Goal: Task Accomplishment & Management: Manage account settings

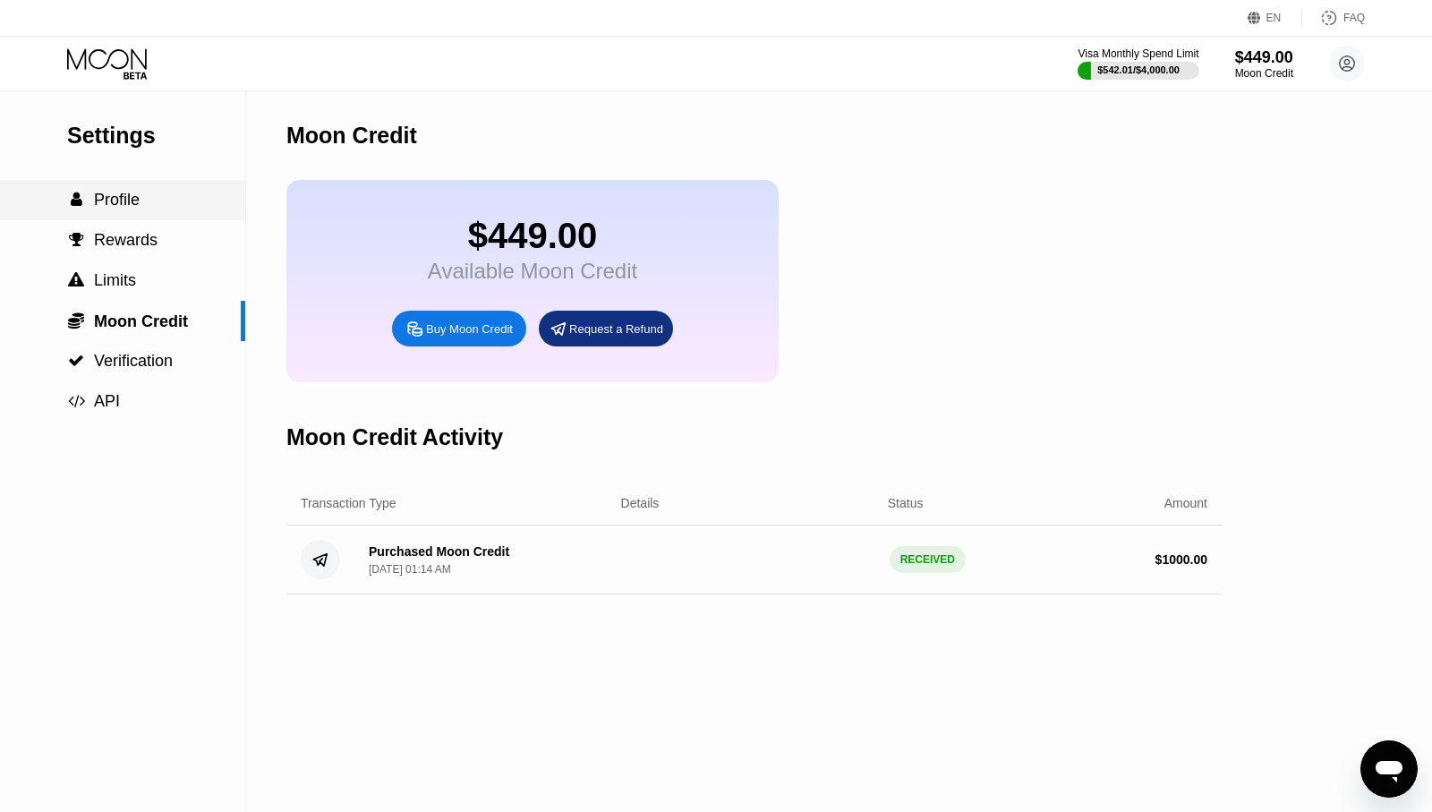
click at [164, 212] on div " Profile" at bounding box center [122, 200] width 245 height 40
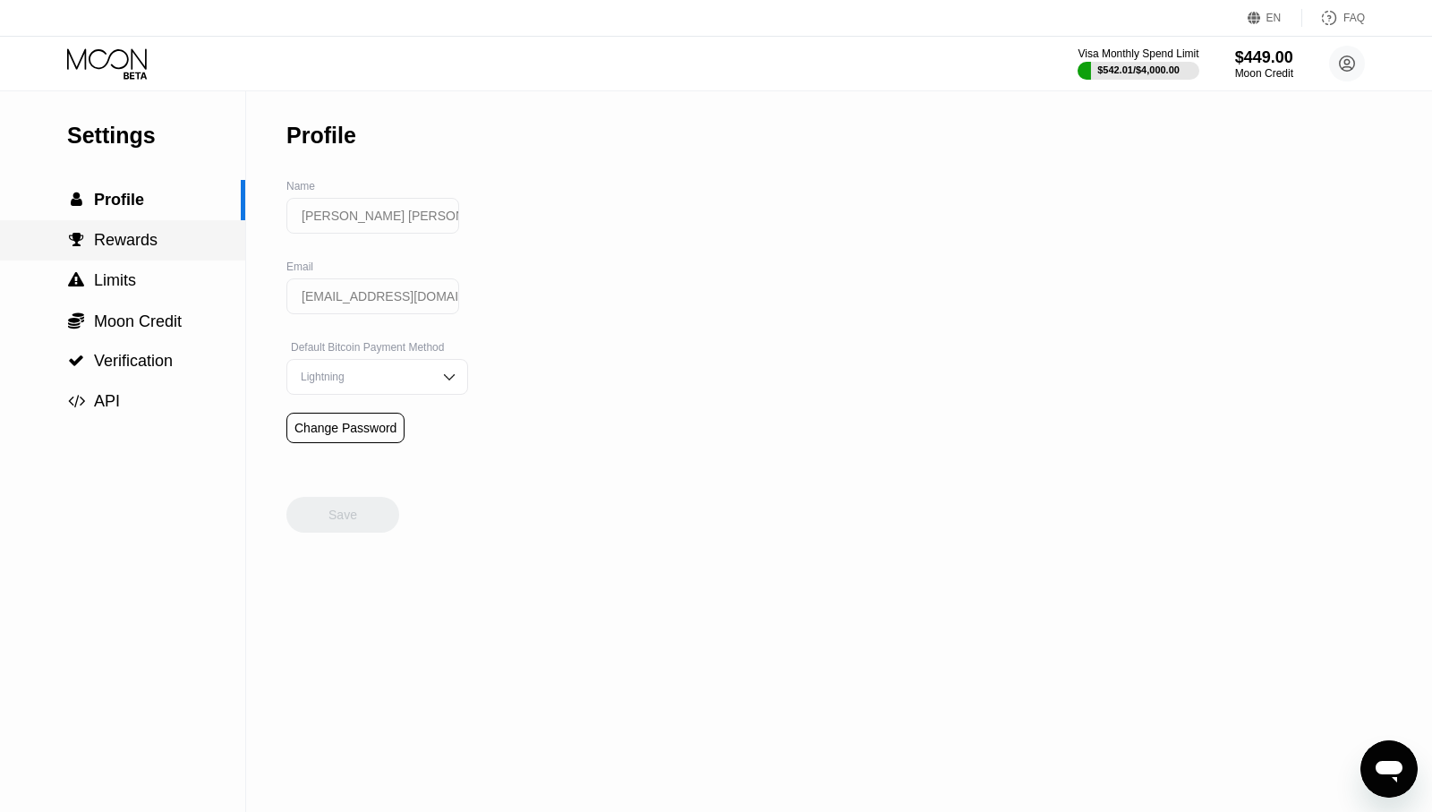
click at [169, 241] on div " Rewards" at bounding box center [122, 240] width 245 height 19
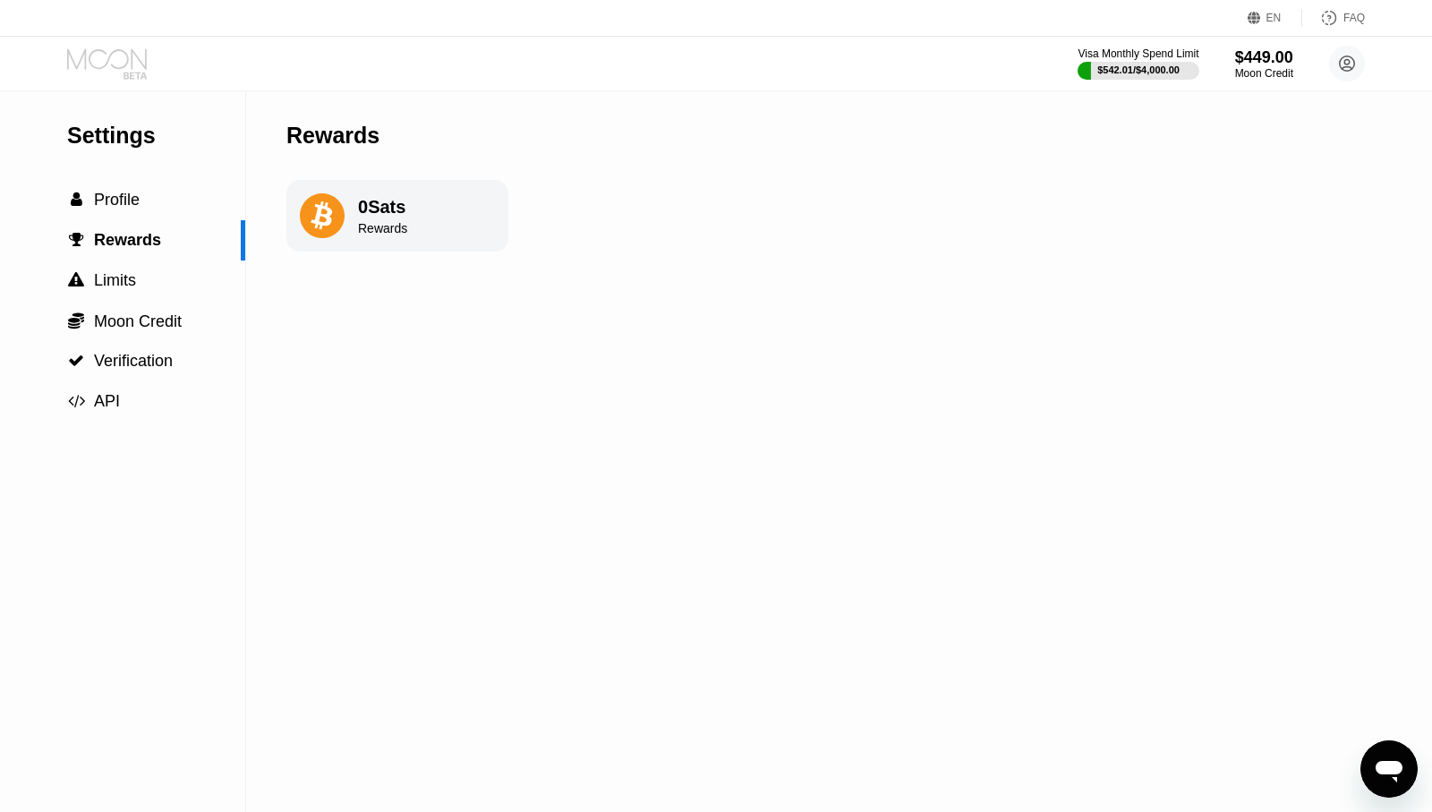
click at [126, 58] on icon at bounding box center [108, 63] width 83 height 31
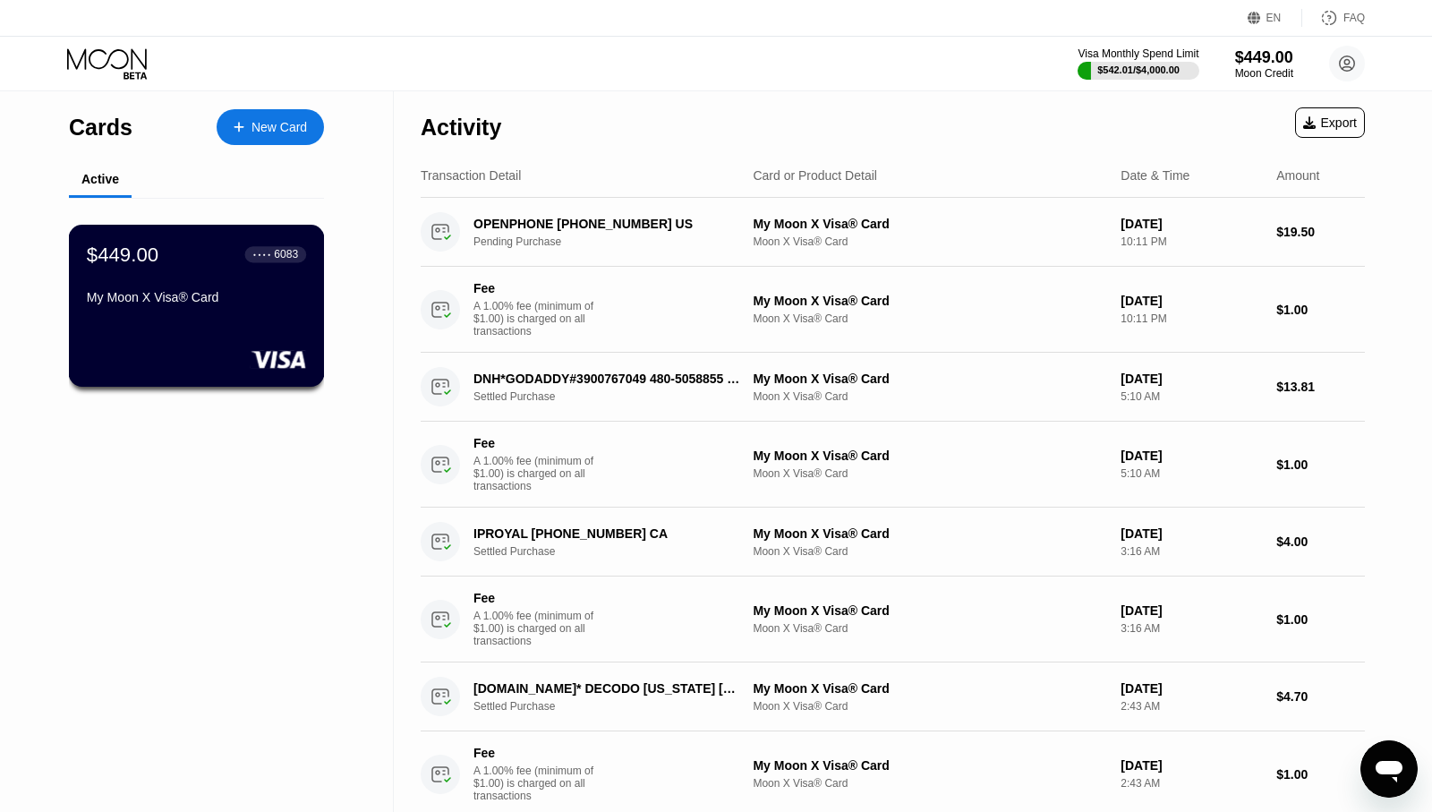
click at [228, 285] on div "$449.00 ● ● ● ● 6083 My Moon X Visa® Card" at bounding box center [196, 277] width 219 height 69
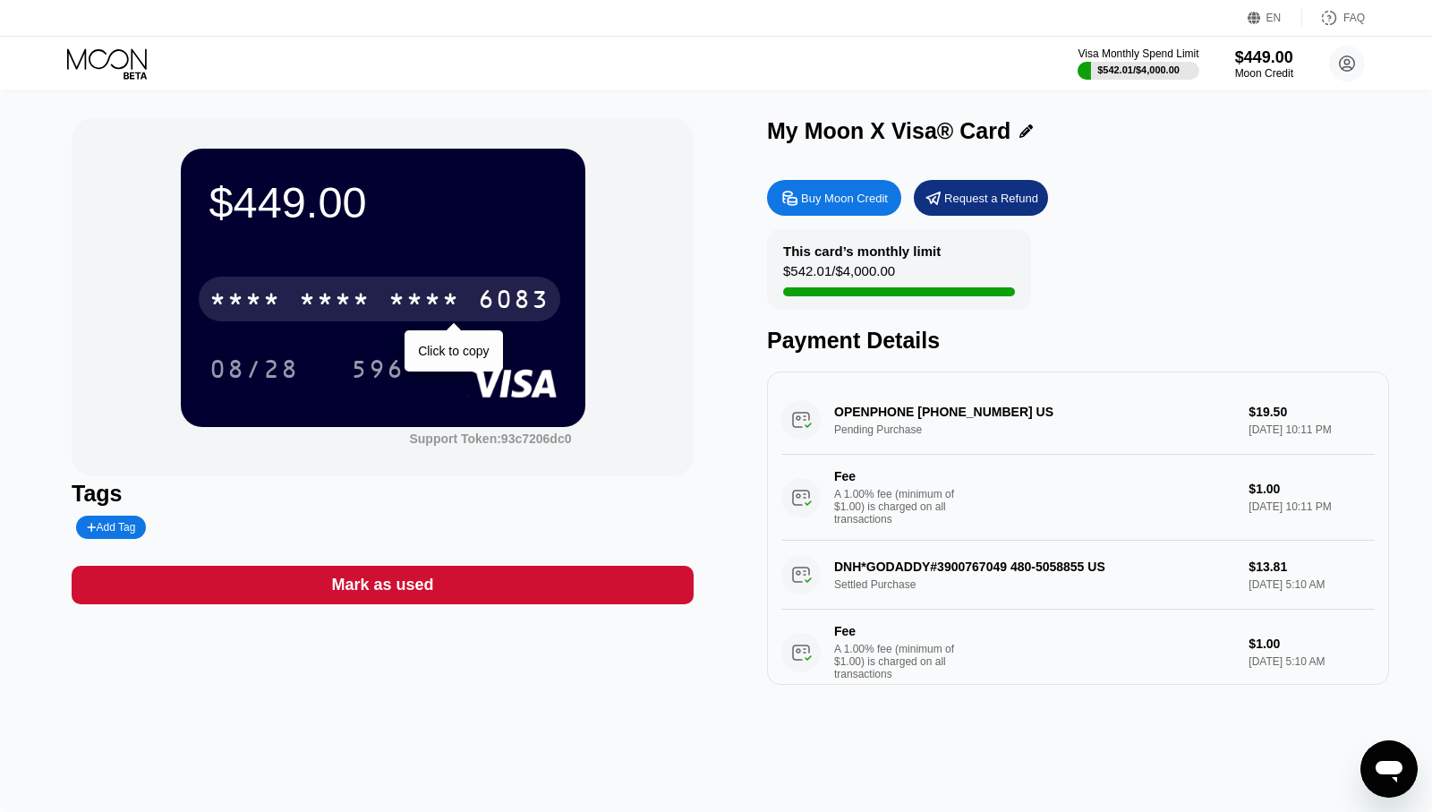
click at [479, 302] on div "6083" at bounding box center [514, 301] width 72 height 29
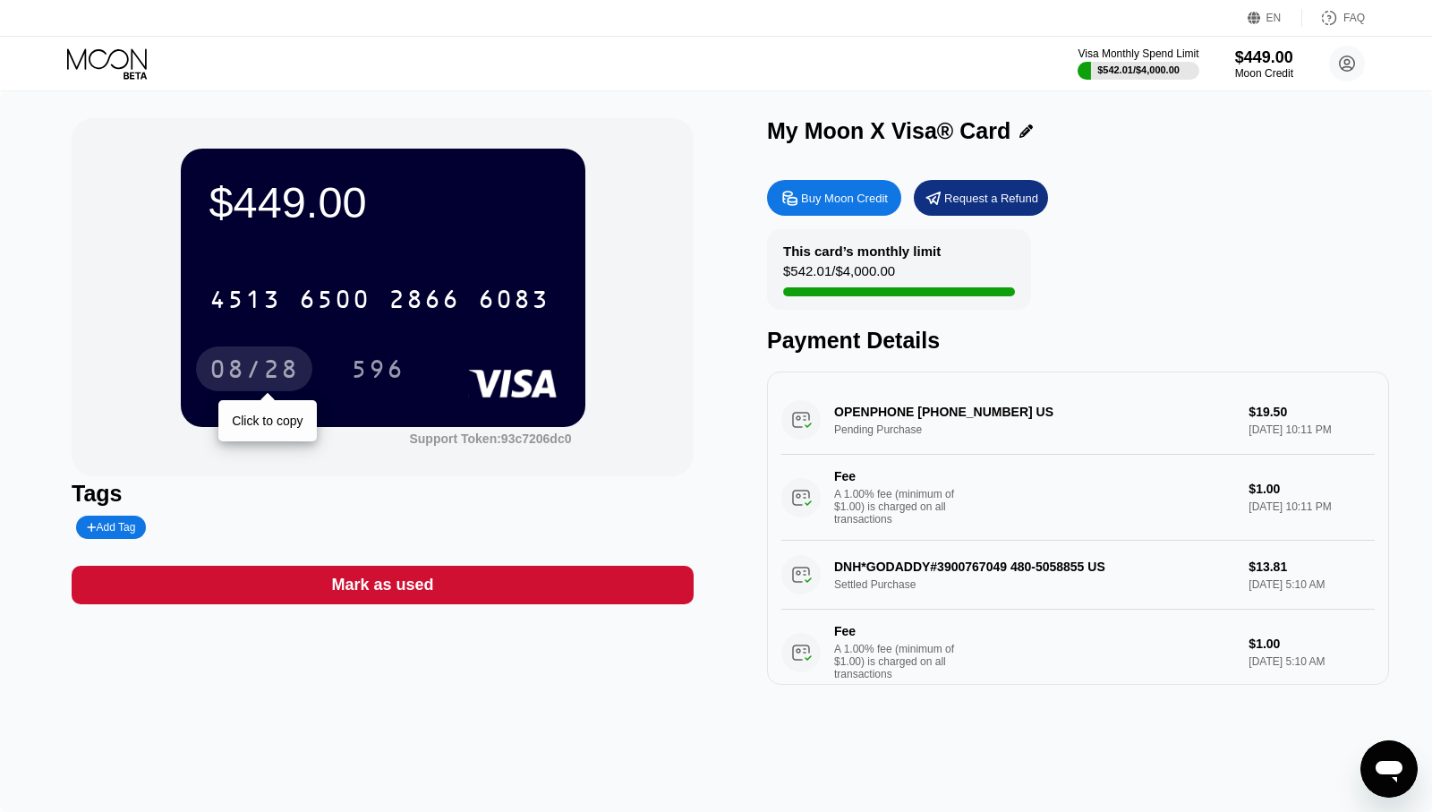
click at [281, 374] on div "08/28" at bounding box center [253, 371] width 89 height 29
click at [381, 370] on div "596" at bounding box center [378, 371] width 54 height 29
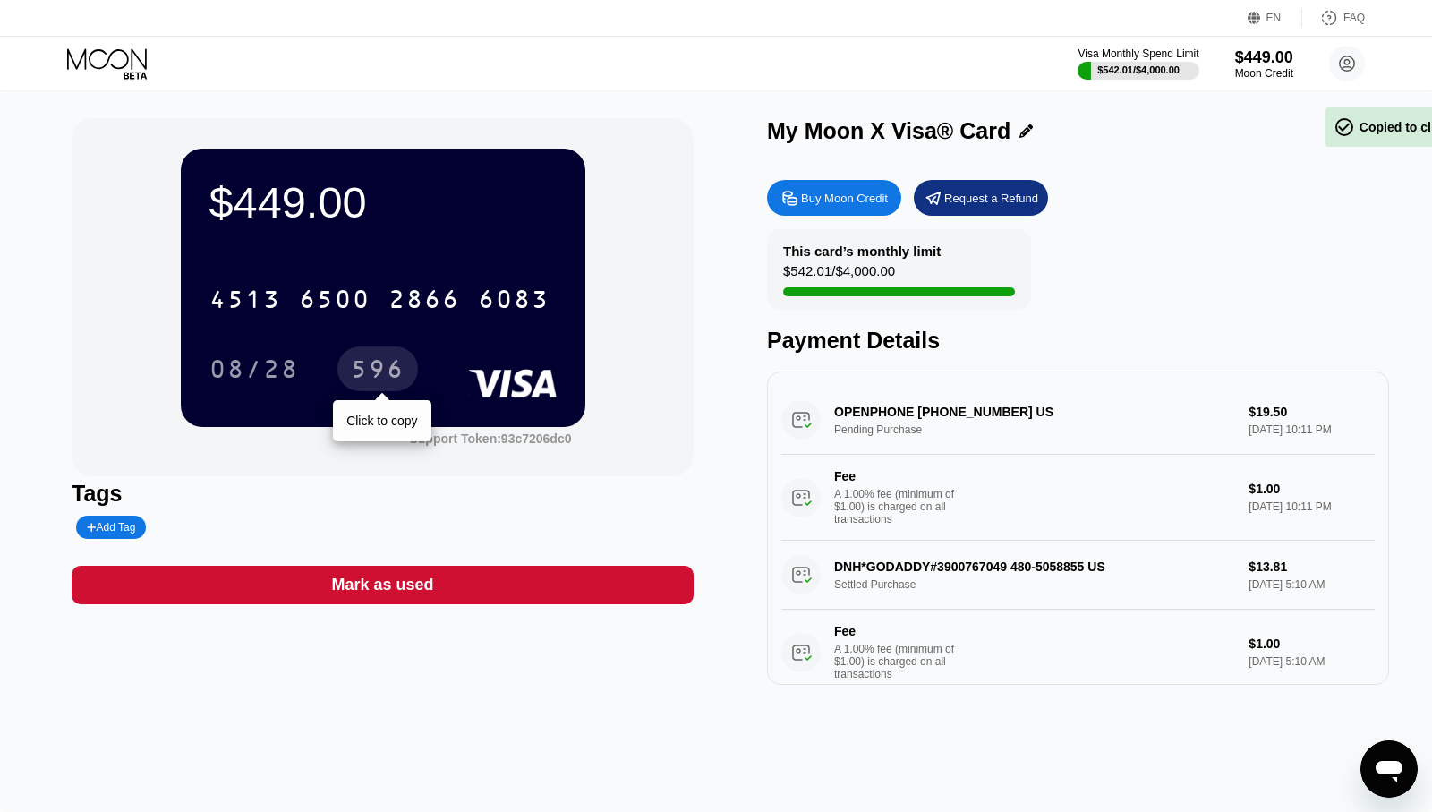
click at [381, 370] on div "596" at bounding box center [378, 371] width 54 height 29
